Goal: Task Accomplishment & Management: Manage account settings

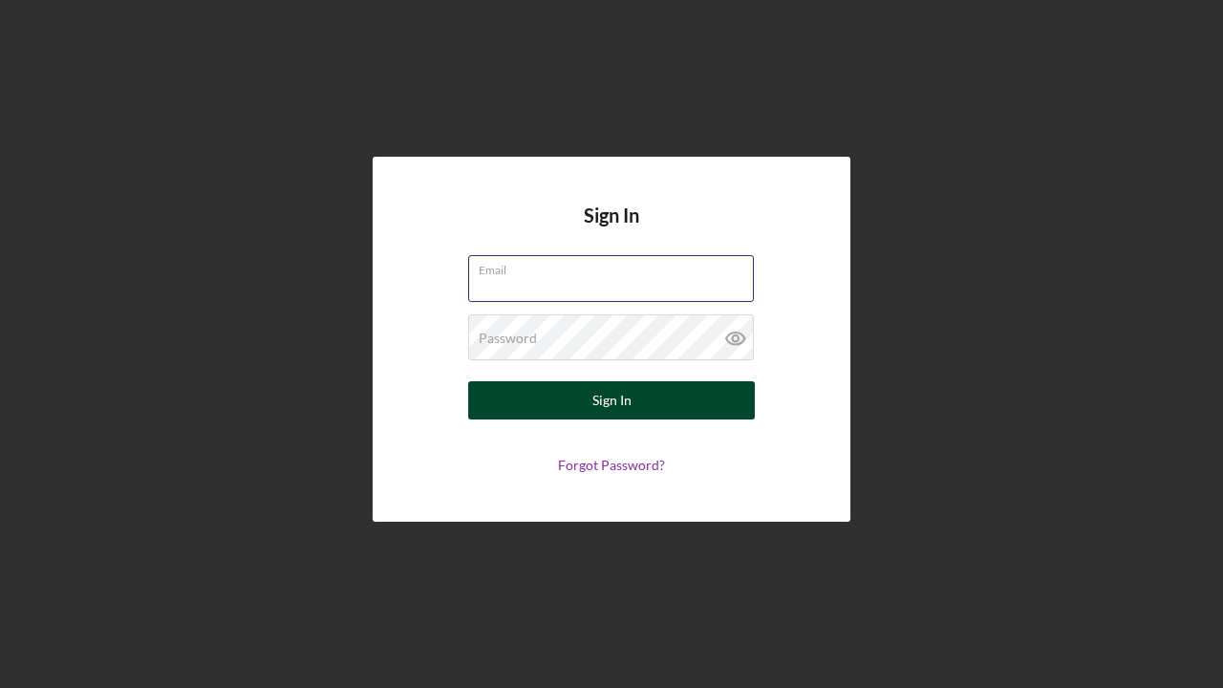
type input "rodmerriweather@netzero.com"
click at [589, 396] on button "Sign In" at bounding box center [611, 400] width 287 height 38
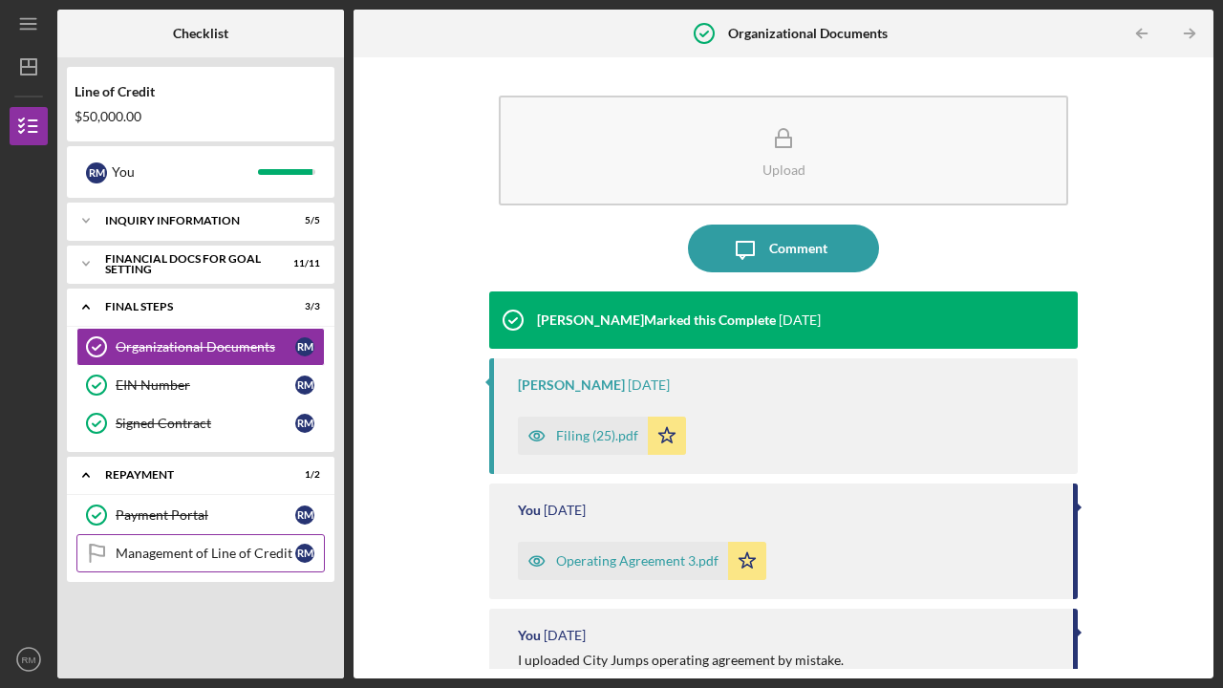
click at [171, 551] on div "Management of Line of Credit" at bounding box center [206, 553] width 180 height 15
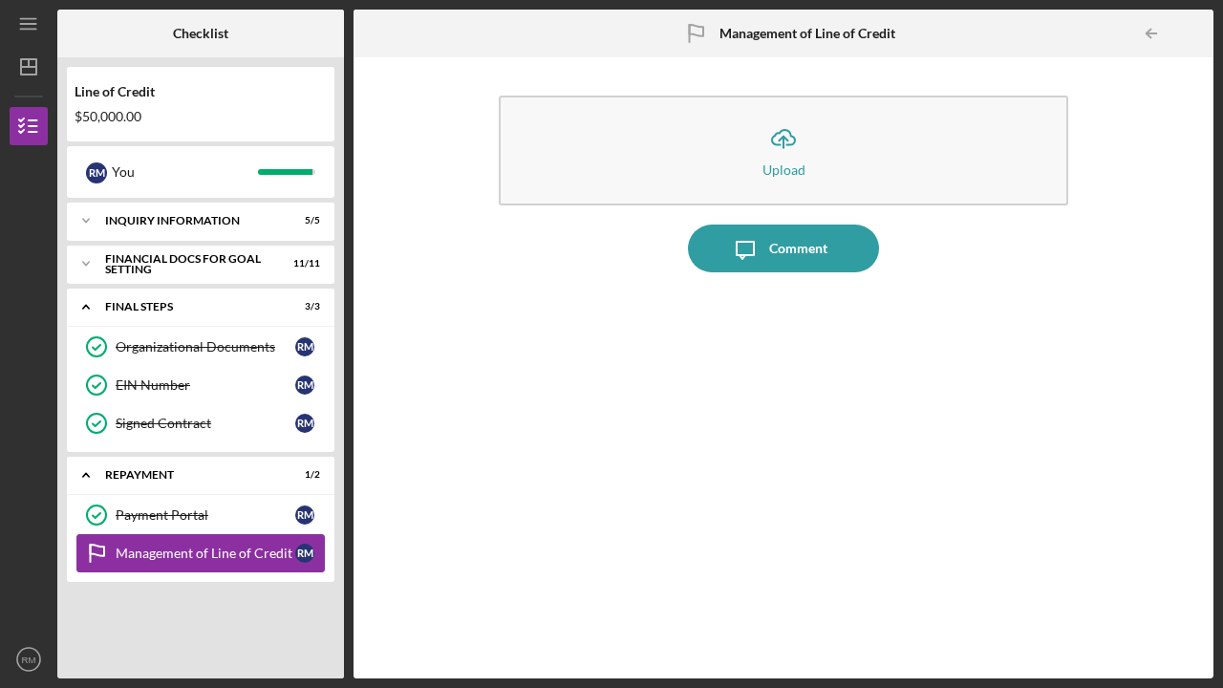
click at [171, 551] on div "Management of Line of Credit" at bounding box center [206, 553] width 180 height 15
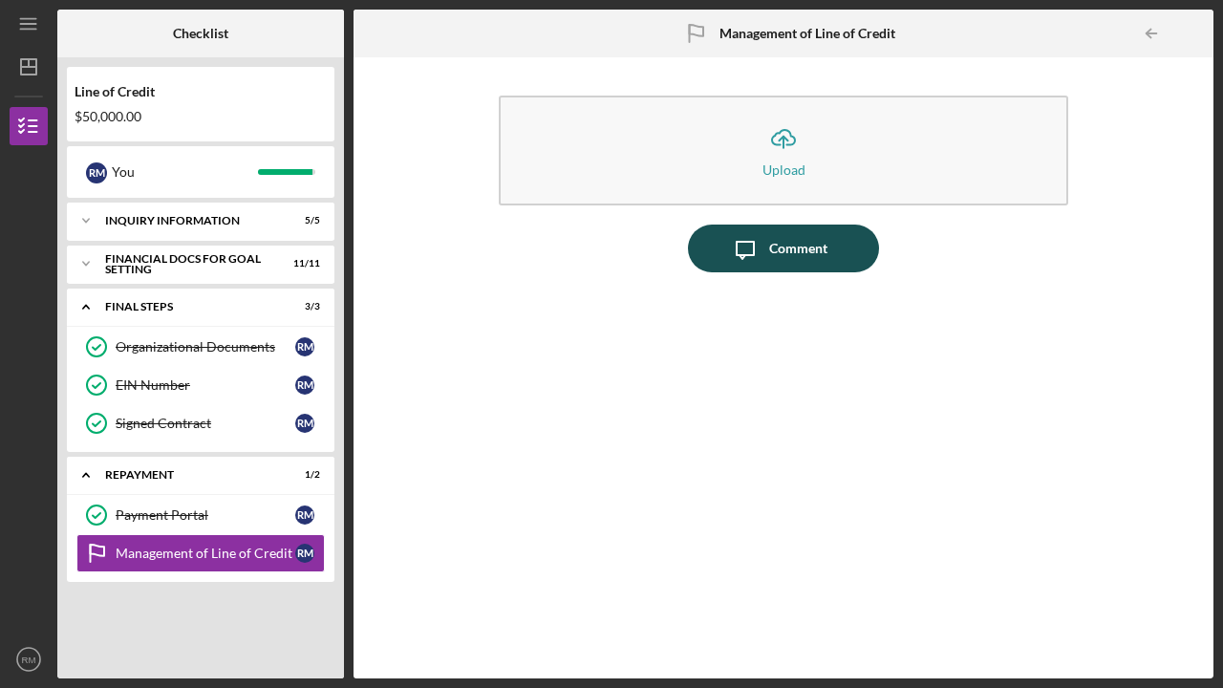
click at [776, 244] on div "Comment" at bounding box center [798, 249] width 58 height 48
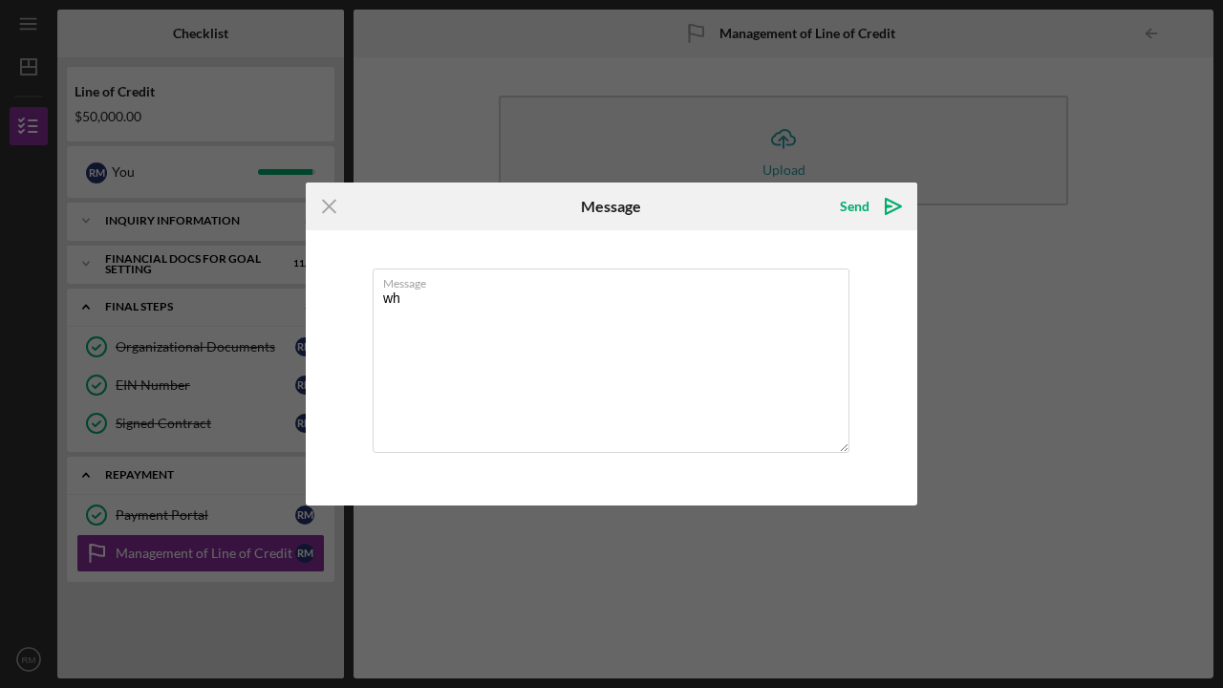
type textarea "w"
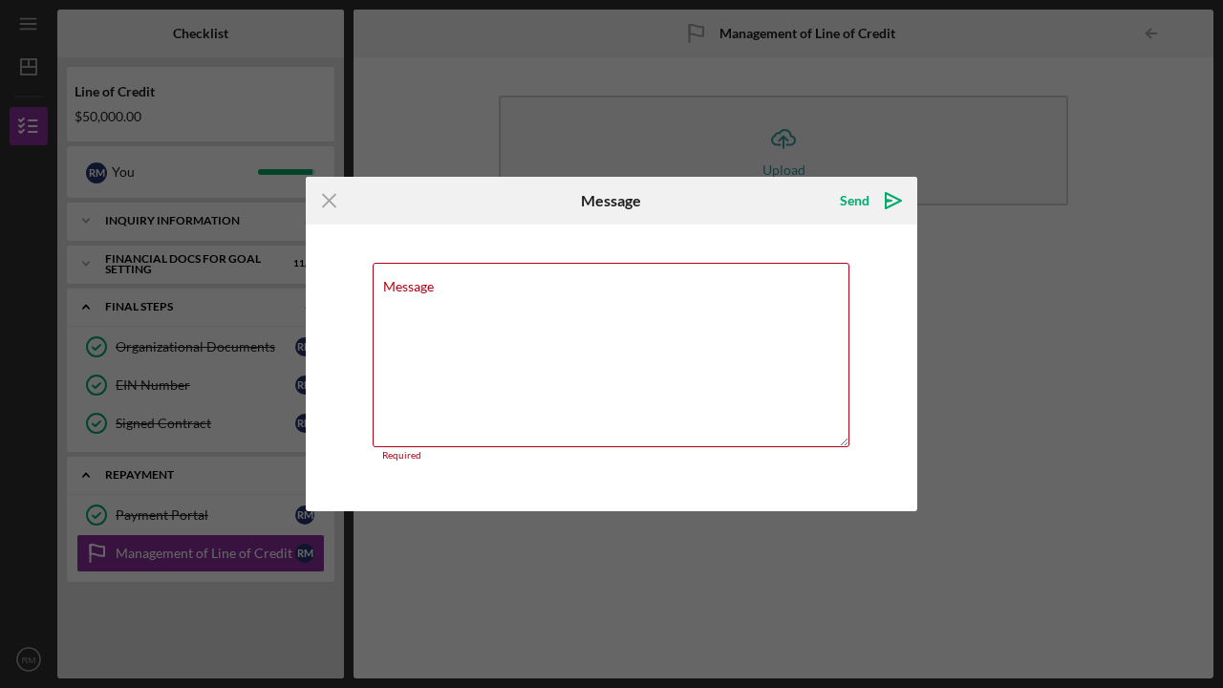
click at [546, 606] on div "Icon/Menu Close Message Send Icon/icon-invite-send Message Required Cancel Send…" at bounding box center [611, 344] width 1223 height 688
click at [325, 198] on line at bounding box center [329, 201] width 12 height 12
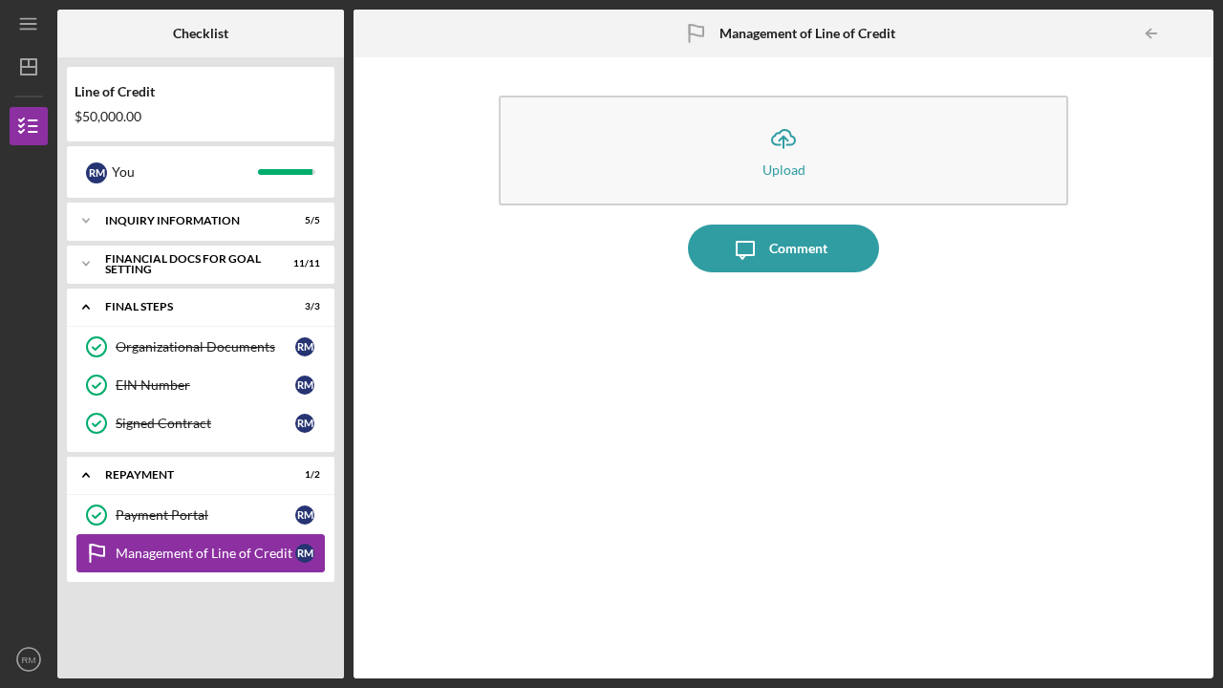
drag, startPoint x: 292, startPoint y: 548, endPoint x: 138, endPoint y: 540, distance: 155.0
click at [136, 539] on link "Management of Line of Credit Management of Line of Credit R M" at bounding box center [200, 553] width 248 height 38
